Goal: Communication & Community: Answer question/provide support

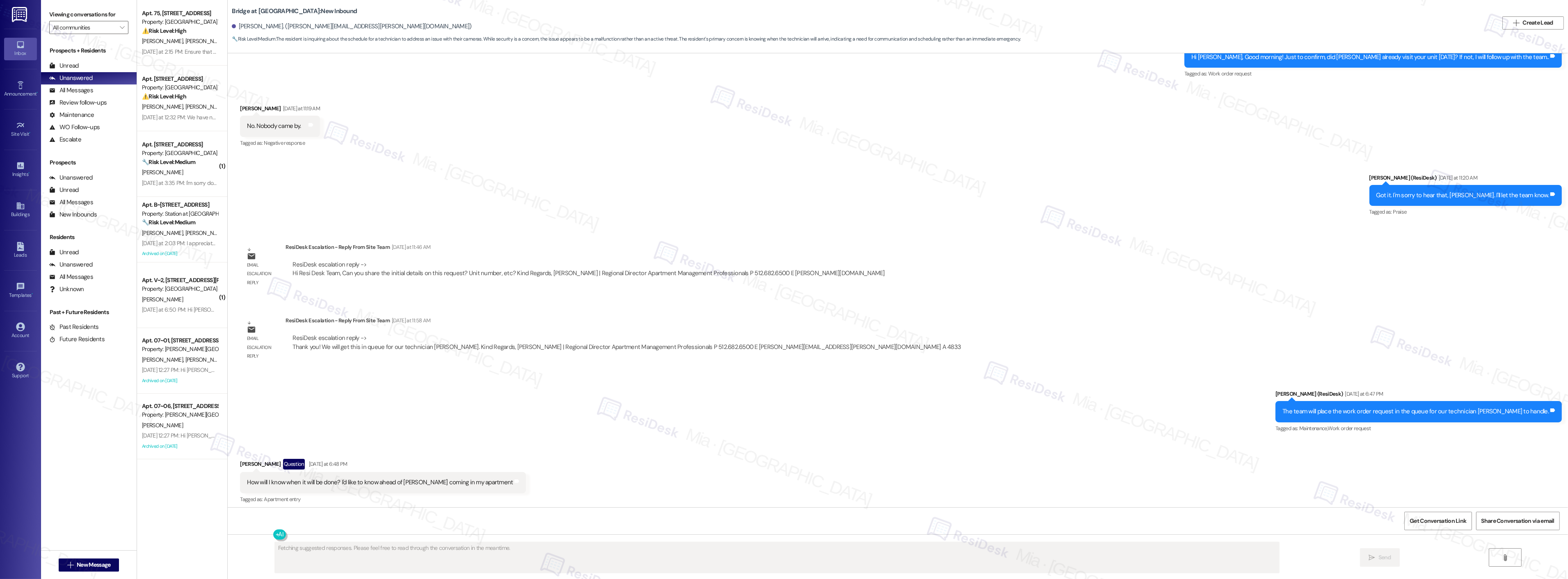
scroll to position [971, 0]
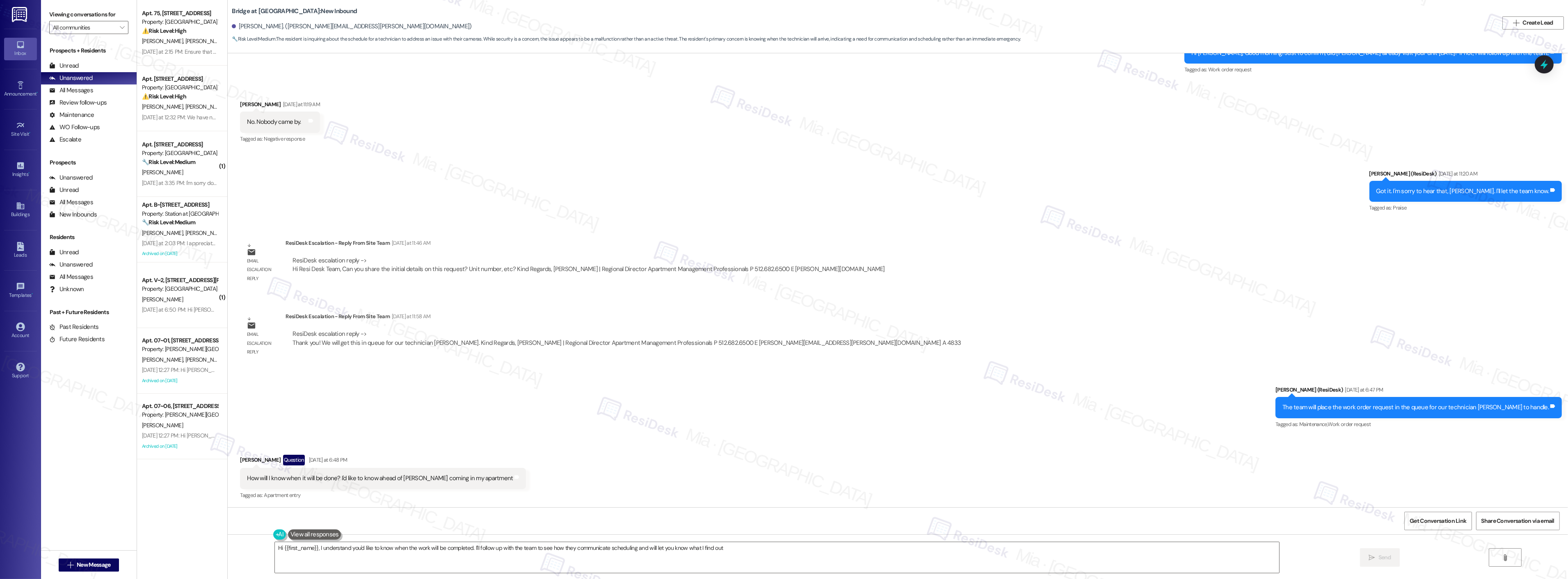
type textarea "Hi {{first_name}}, I understand you'd like to know when the work will be comple…"
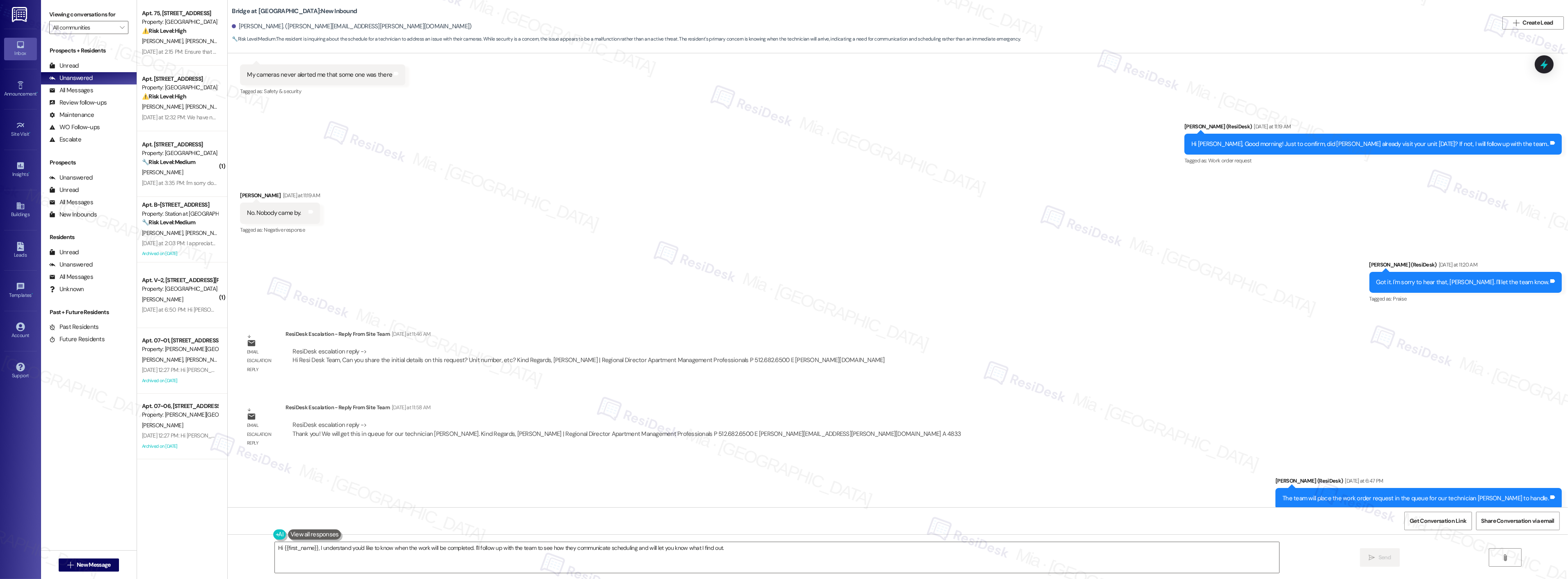
scroll to position [880, 0]
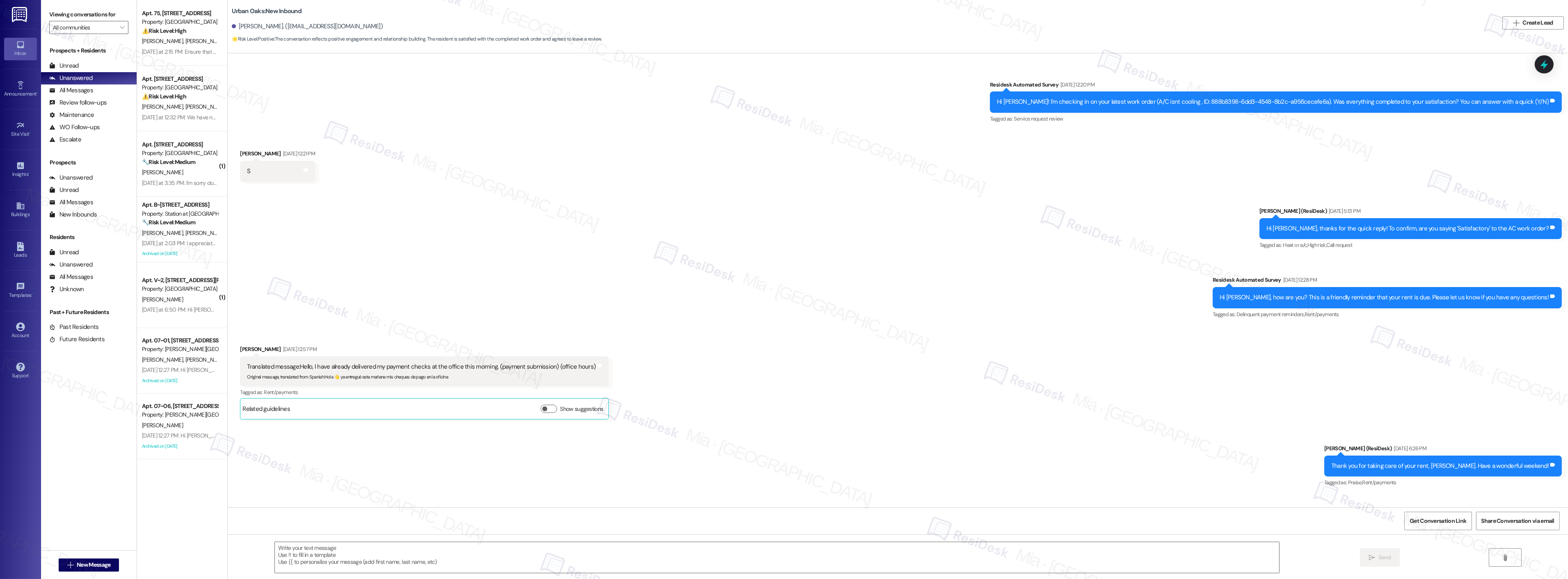
type textarea "Fetching suggested responses. Please feel free to read through the conversation…"
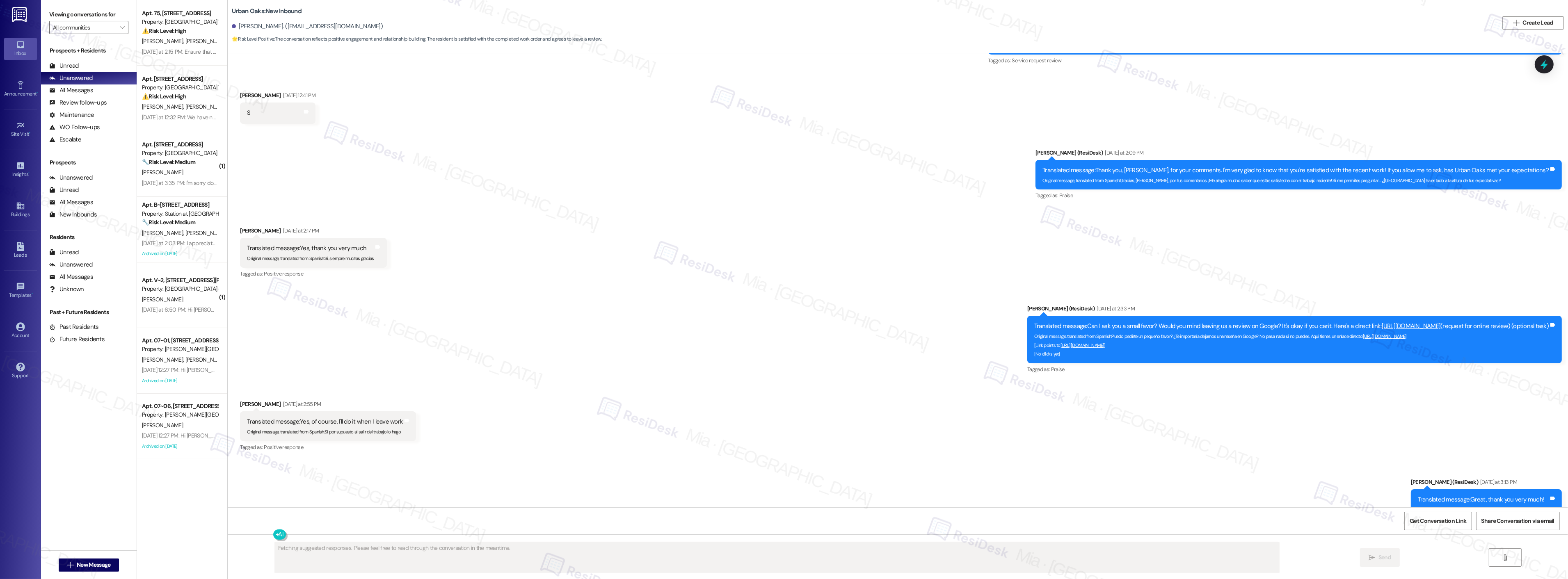
scroll to position [657, 0]
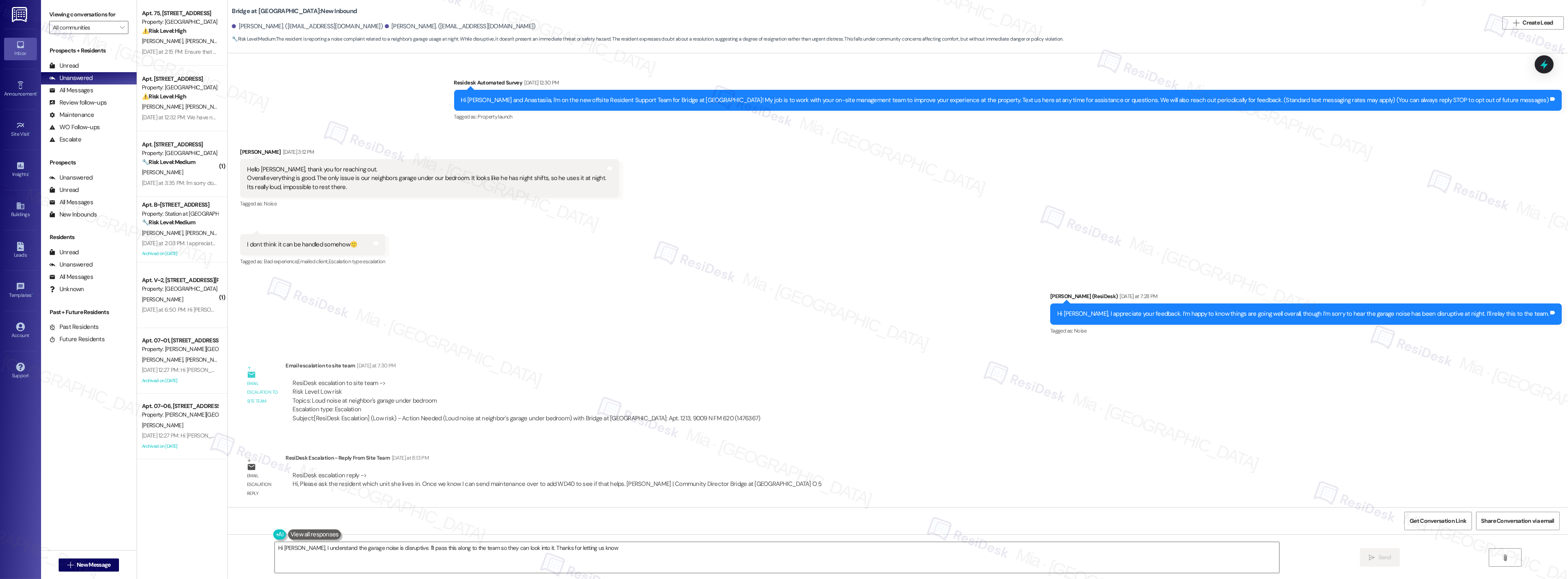
type textarea "Hi Andrii, I understand the garage noise is disruptive. I'll pass this along to…"
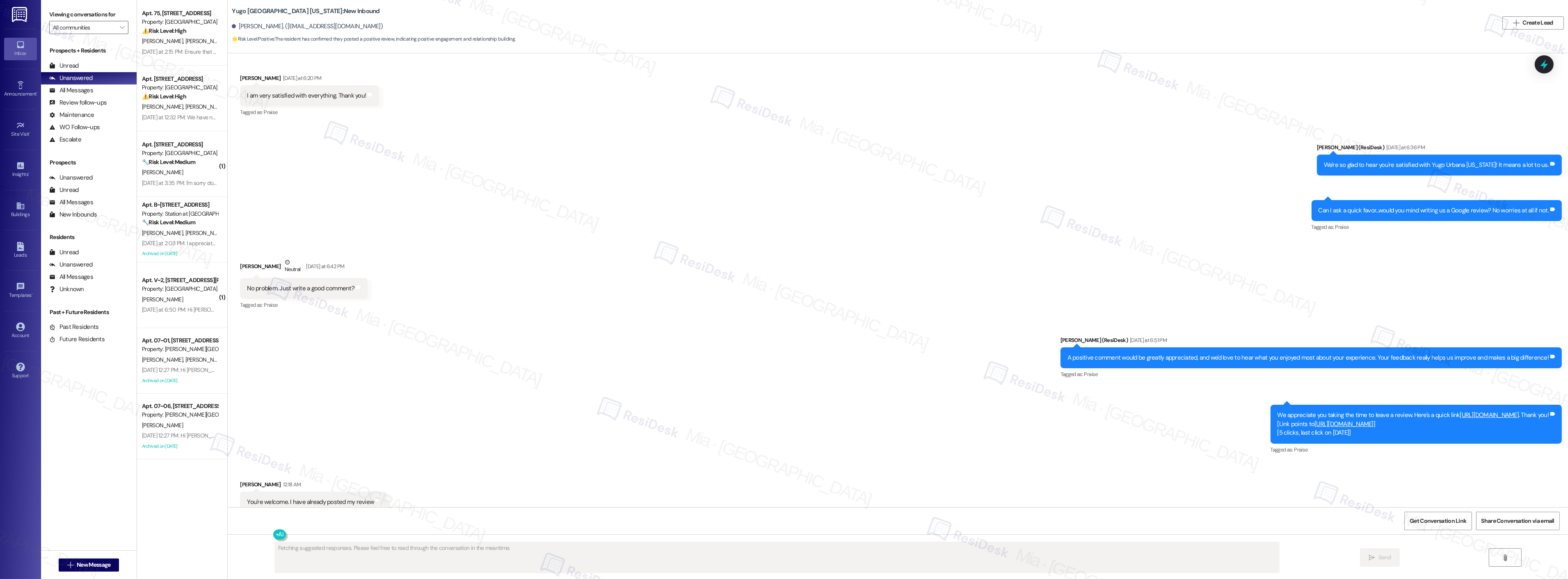
scroll to position [1316, 0]
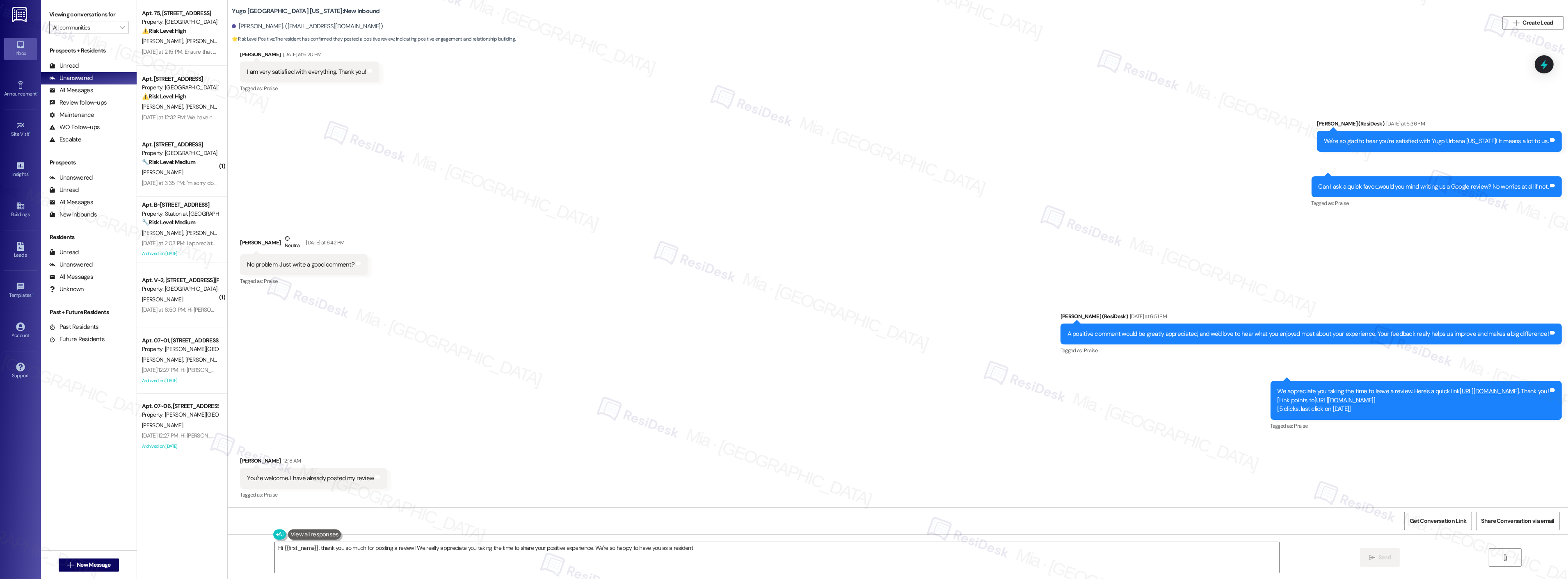
type textarea "Hi {{first_name}}, thank you so much for posting a review! We really appreciate…"
